Goal: Task Accomplishment & Management: Use online tool/utility

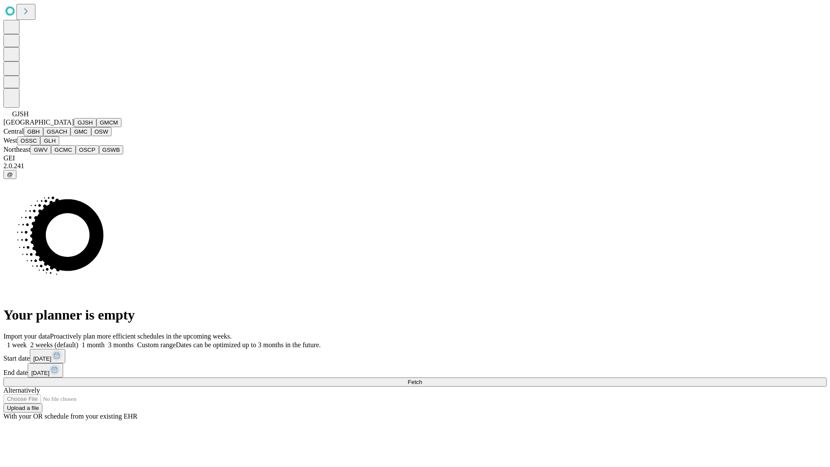
click at [74, 127] on button "GJSH" at bounding box center [85, 122] width 22 height 9
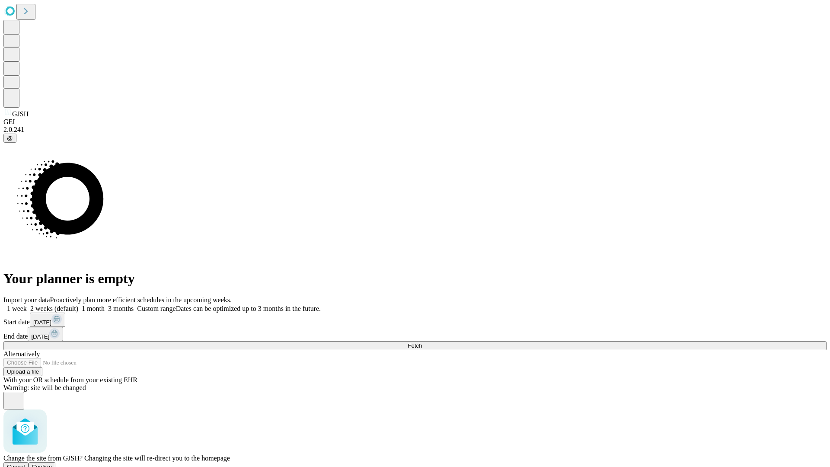
click at [52, 463] on span "Confirm" at bounding box center [42, 466] width 20 height 6
click at [105, 305] on label "1 month" at bounding box center [91, 308] width 26 height 7
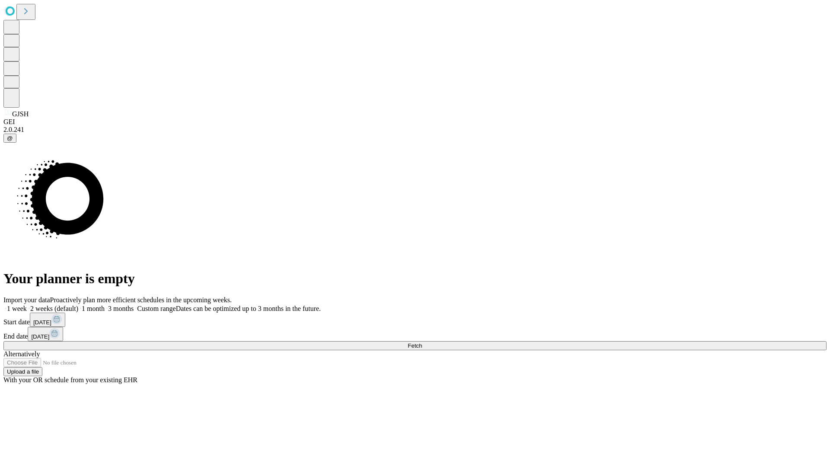
click at [422, 342] on span "Fetch" at bounding box center [415, 345] width 14 height 6
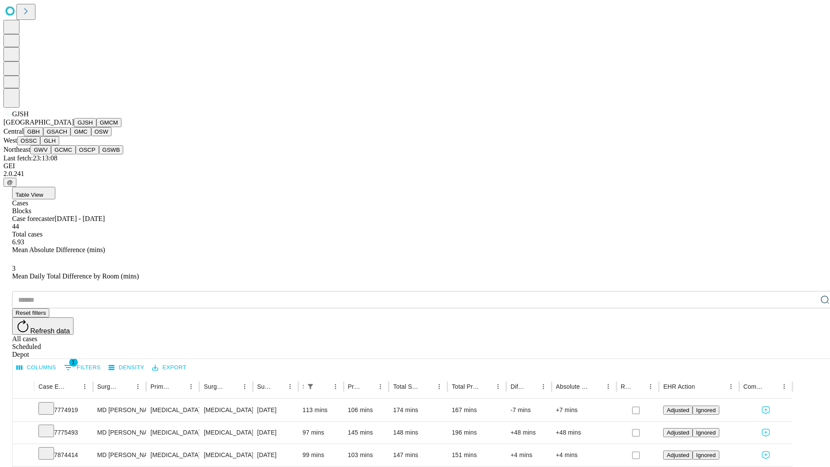
click at [96, 127] on button "GMCM" at bounding box center [108, 122] width 25 height 9
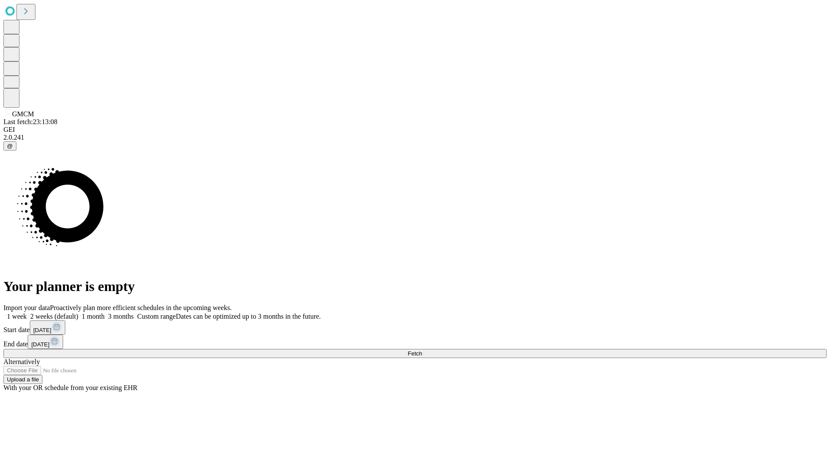
click at [105, 312] on label "1 month" at bounding box center [91, 315] width 26 height 7
click at [422, 350] on span "Fetch" at bounding box center [415, 353] width 14 height 6
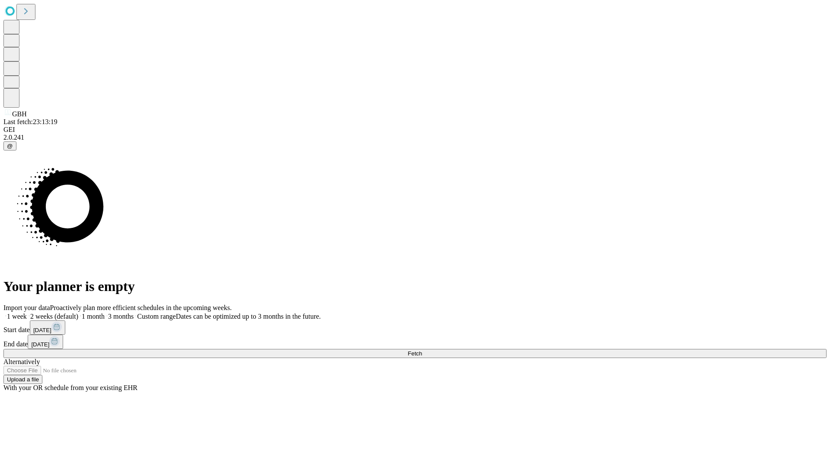
click at [105, 312] on label "1 month" at bounding box center [91, 315] width 26 height 7
click at [422, 350] on span "Fetch" at bounding box center [415, 353] width 14 height 6
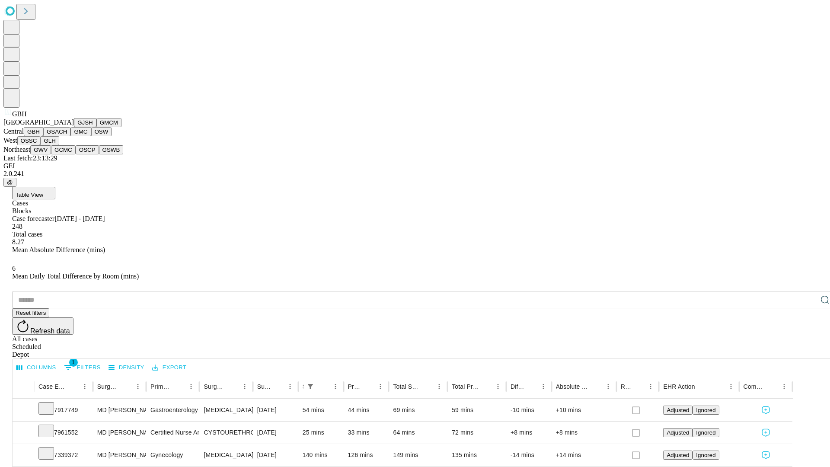
click at [67, 136] on button "GSACH" at bounding box center [56, 131] width 27 height 9
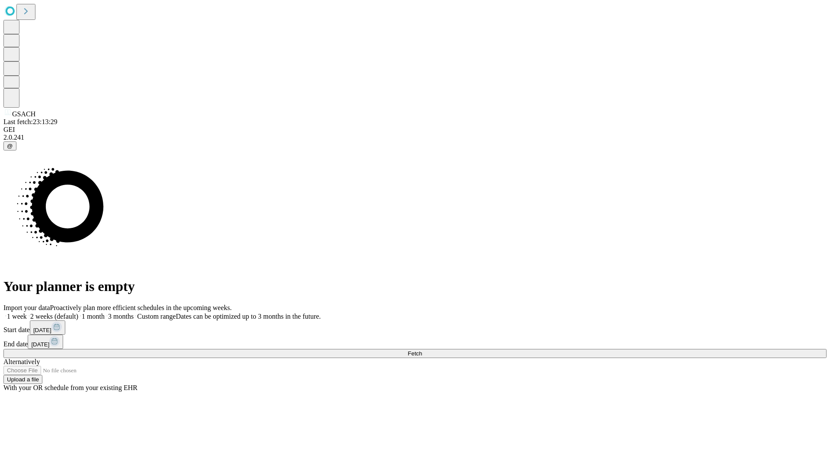
click at [105, 312] on label "1 month" at bounding box center [91, 315] width 26 height 7
click at [422, 350] on span "Fetch" at bounding box center [415, 353] width 14 height 6
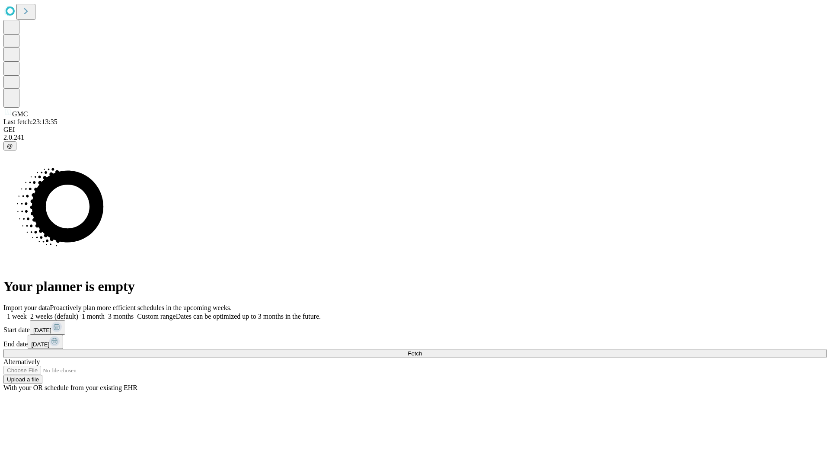
click at [105, 312] on label "1 month" at bounding box center [91, 315] width 26 height 7
click at [422, 350] on span "Fetch" at bounding box center [415, 353] width 14 height 6
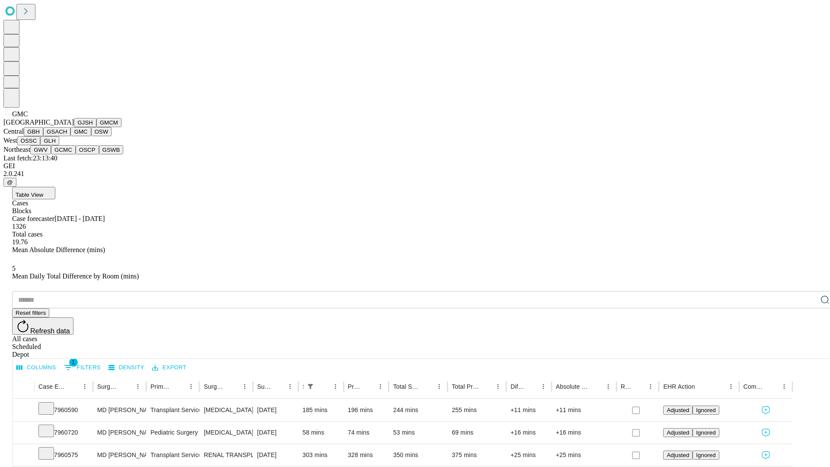
click at [91, 136] on button "OSW" at bounding box center [101, 131] width 21 height 9
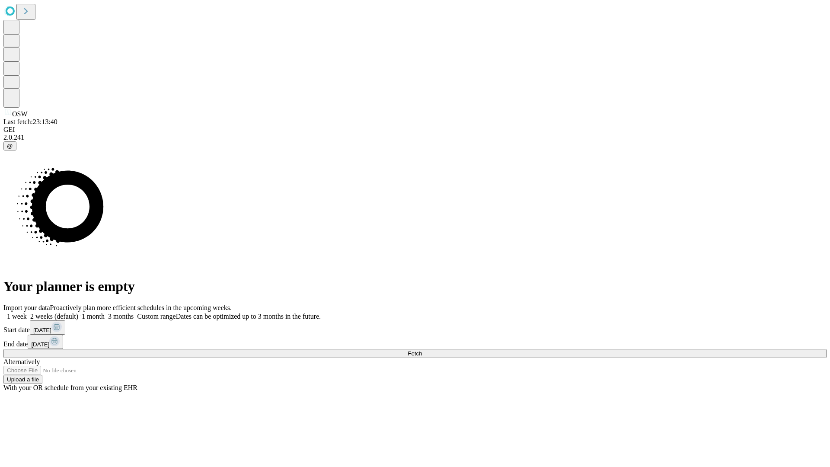
click at [105, 312] on label "1 month" at bounding box center [91, 315] width 26 height 7
click at [422, 350] on span "Fetch" at bounding box center [415, 353] width 14 height 6
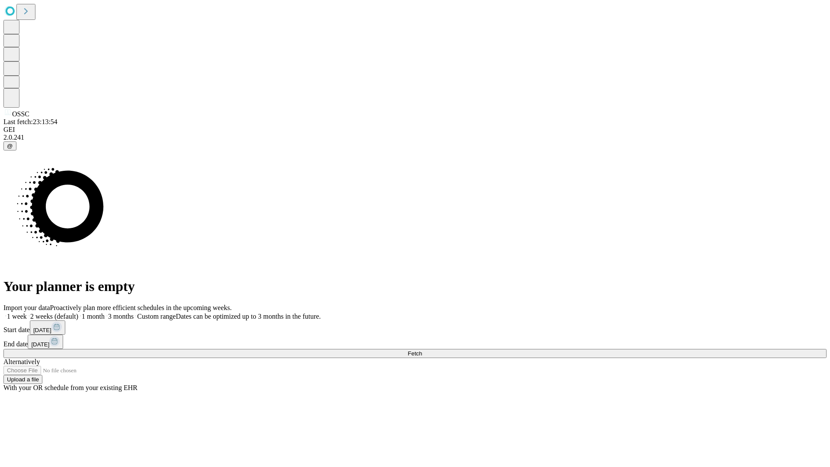
click at [105, 312] on label "1 month" at bounding box center [91, 315] width 26 height 7
click at [422, 350] on span "Fetch" at bounding box center [415, 353] width 14 height 6
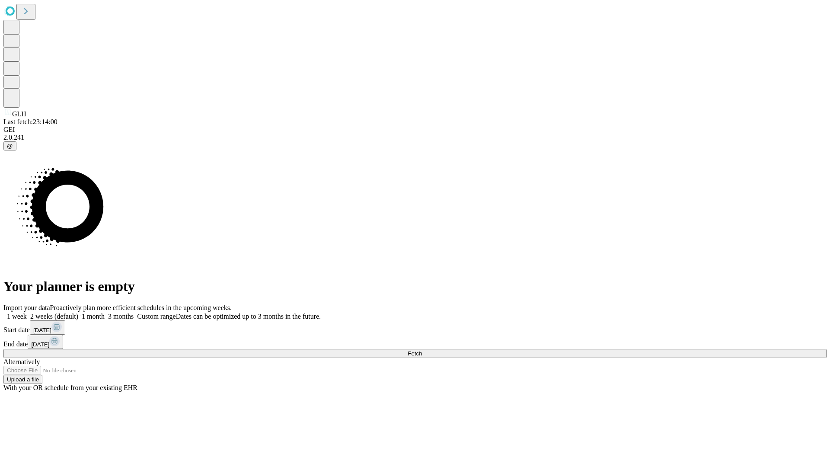
click at [105, 312] on label "1 month" at bounding box center [91, 315] width 26 height 7
click at [422, 350] on span "Fetch" at bounding box center [415, 353] width 14 height 6
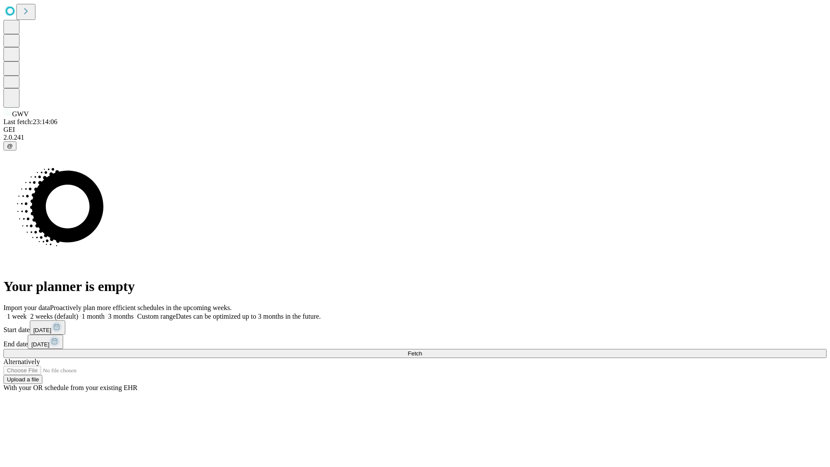
click at [105, 312] on label "1 month" at bounding box center [91, 315] width 26 height 7
click at [422, 350] on span "Fetch" at bounding box center [415, 353] width 14 height 6
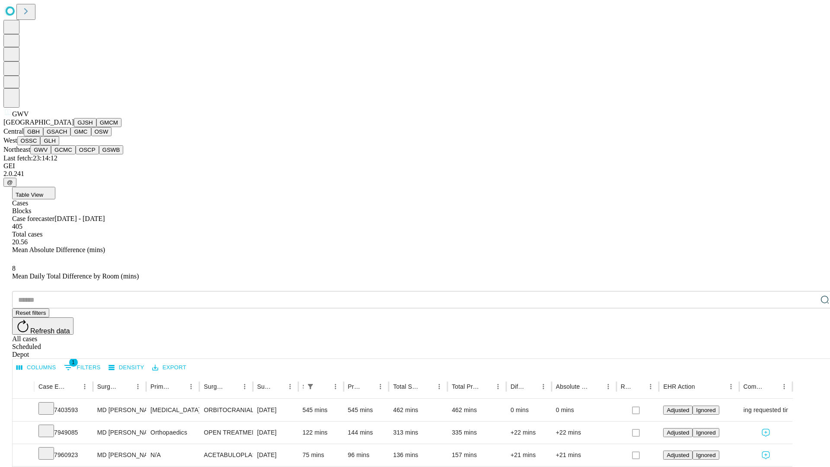
click at [67, 154] on button "GCMC" at bounding box center [63, 149] width 25 height 9
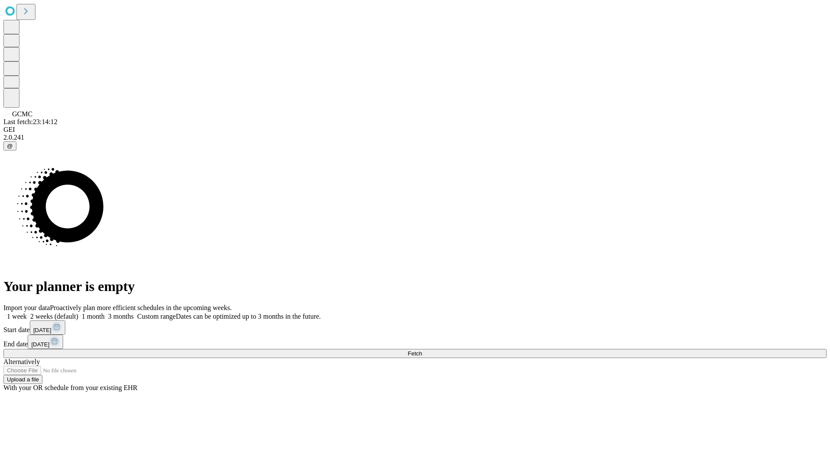
click at [105, 312] on label "1 month" at bounding box center [91, 315] width 26 height 7
click at [422, 350] on span "Fetch" at bounding box center [415, 353] width 14 height 6
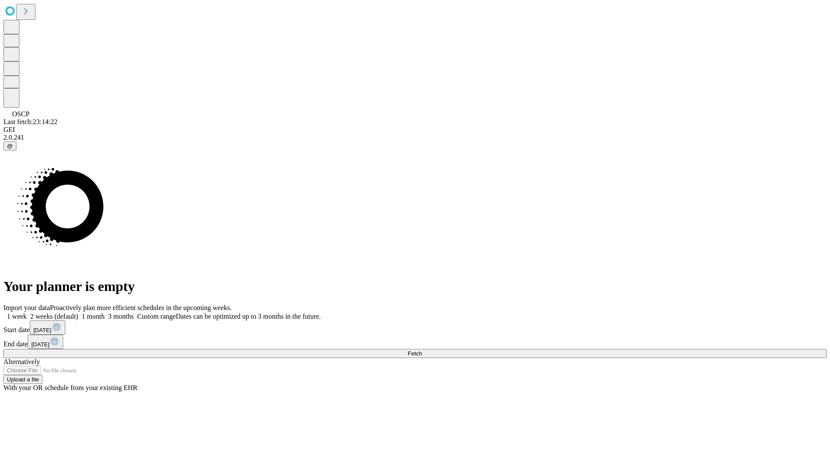
click at [105, 312] on label "1 month" at bounding box center [91, 315] width 26 height 7
click at [422, 350] on span "Fetch" at bounding box center [415, 353] width 14 height 6
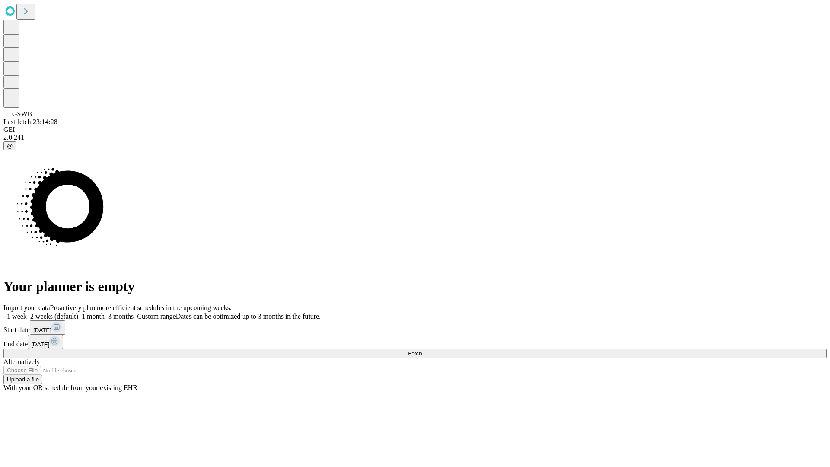
click at [105, 312] on label "1 month" at bounding box center [91, 315] width 26 height 7
click at [422, 350] on span "Fetch" at bounding box center [415, 353] width 14 height 6
